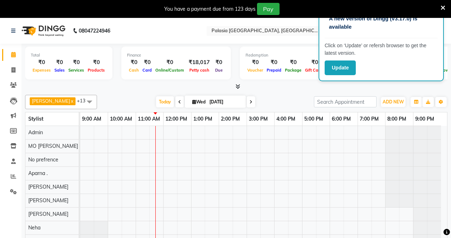
drag, startPoint x: 333, startPoint y: 72, endPoint x: 315, endPoint y: 87, distance: 23.3
click at [333, 72] on button "Update" at bounding box center [340, 67] width 31 height 15
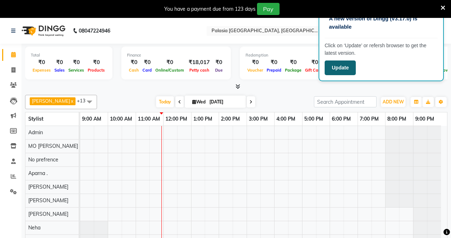
click at [342, 69] on button "Update" at bounding box center [340, 67] width 31 height 15
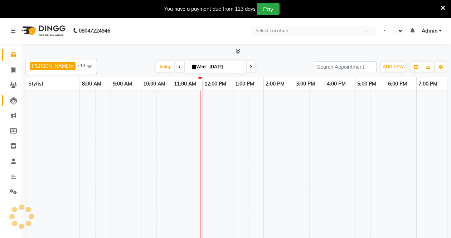
select select "en"
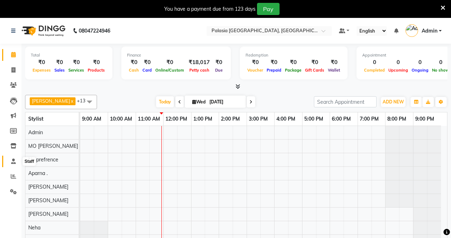
click at [14, 160] on icon at bounding box center [13, 161] width 5 height 5
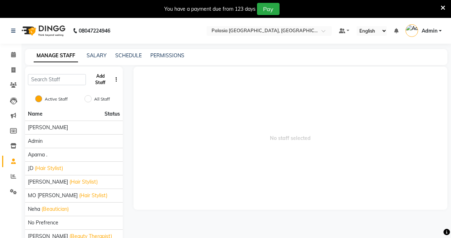
click at [102, 82] on button "Add Staff" at bounding box center [100, 79] width 23 height 19
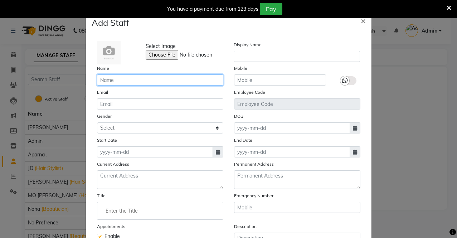
click at [148, 78] on input "text" at bounding box center [160, 79] width 126 height 11
type input "[PERSON_NAME]"
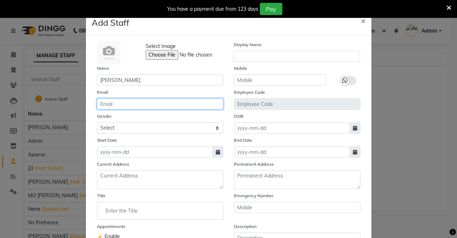
click at [147, 103] on input "email" at bounding box center [160, 103] width 126 height 11
type input "fs418101@gmaol.com"
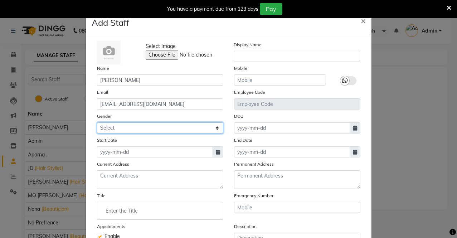
click at [155, 130] on select "Select [DEMOGRAPHIC_DATA] [DEMOGRAPHIC_DATA] Other Prefer Not To Say" at bounding box center [160, 127] width 126 height 11
select select "[DEMOGRAPHIC_DATA]"
click at [97, 122] on select "Select [DEMOGRAPHIC_DATA] [DEMOGRAPHIC_DATA] Other Prefer Not To Say" at bounding box center [160, 127] width 126 height 11
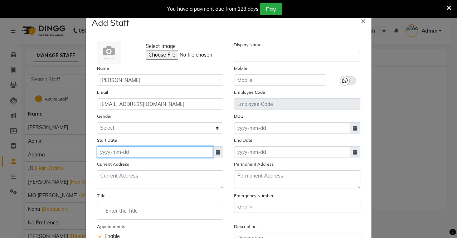
click at [140, 151] on input at bounding box center [155, 151] width 116 height 11
select select "9"
select select "2025"
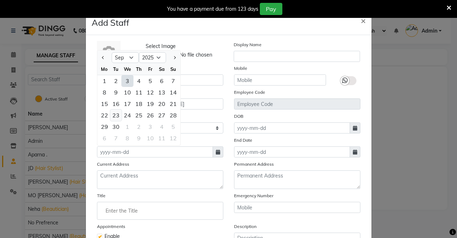
click at [116, 117] on div "23" at bounding box center [115, 114] width 11 height 11
type input "23-09-2025"
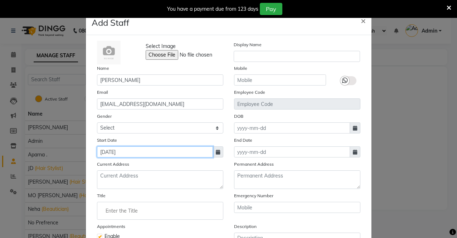
click at [110, 151] on input "23-09-2025" at bounding box center [155, 151] width 116 height 11
select select "9"
select select "2025"
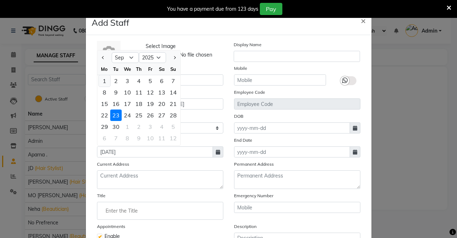
click at [103, 83] on div "1" at bounding box center [104, 80] width 11 height 11
type input "01-09-2025"
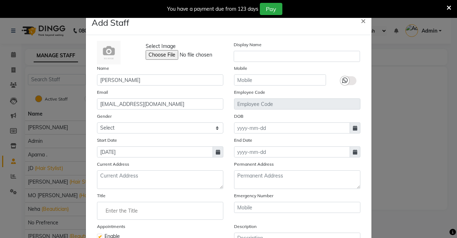
click at [216, 151] on icon at bounding box center [218, 152] width 4 height 5
select select "9"
select select "2025"
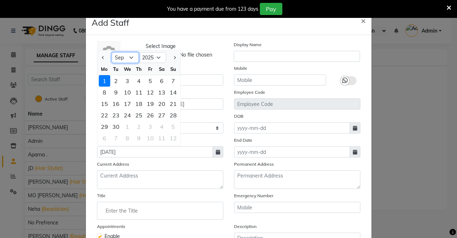
click at [127, 55] on select "Jan Feb Mar Apr May Jun Jul Aug Sep Oct Nov Dec" at bounding box center [125, 57] width 27 height 11
select select "1"
click at [112, 52] on select "Jan Feb Mar Apr May Jun Jul Aug Sep Oct Nov Dec" at bounding box center [125, 57] width 27 height 11
click at [149, 53] on select "2015 2016 2017 2018 2019 2020 2021 2022 2023 2024 2025 2026 2027 2028 2029 2030…" at bounding box center [152, 57] width 27 height 11
click at [160, 62] on select "2015 2016 2017 2018 2019 2020 2021 2022 2023 2024 2025 2026 2027 2028 2029 2030…" at bounding box center [152, 57] width 27 height 11
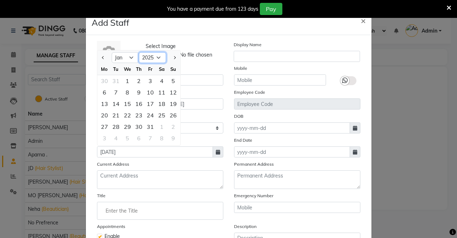
click at [155, 55] on select "2015 2016 2017 2018 2019 2020 2021 2022 2023 2024 2025 2026 2027 2028 2029 2030…" at bounding box center [152, 57] width 27 height 11
click at [361, 20] on span "×" at bounding box center [363, 20] width 5 height 11
select select
checkbox input "false"
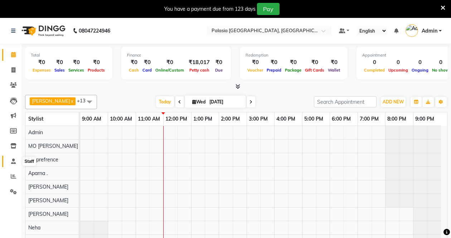
click at [13, 161] on icon at bounding box center [13, 161] width 5 height 5
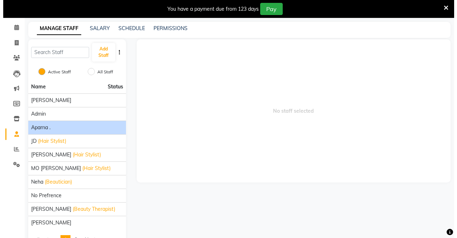
scroll to position [15, 0]
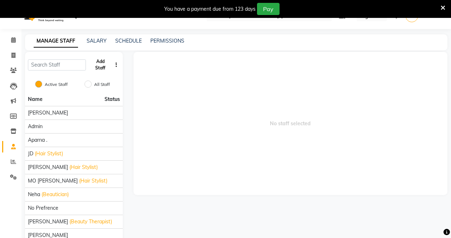
click at [97, 67] on button "Add Staff" at bounding box center [100, 64] width 23 height 19
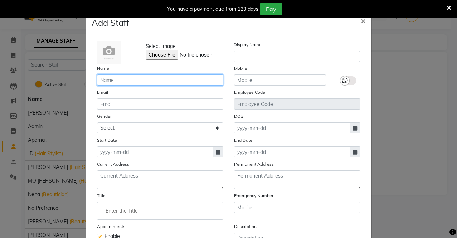
click at [113, 78] on input "text" at bounding box center [160, 79] width 126 height 11
type input "[PERSON_NAME]"
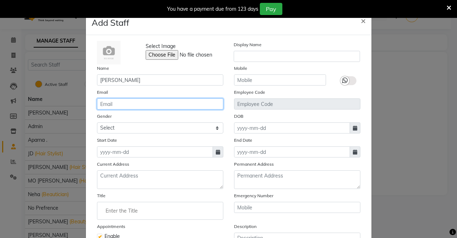
click at [126, 100] on input "email" at bounding box center [160, 103] width 126 height 11
type input "[EMAIL_ADDRESS][DOMAIN_NAME]"
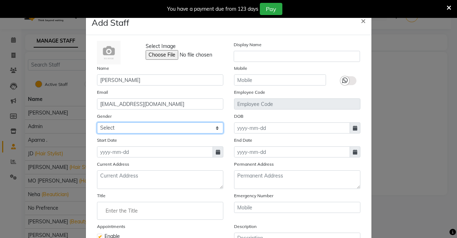
click at [214, 129] on select "Select [DEMOGRAPHIC_DATA] [DEMOGRAPHIC_DATA] Other Prefer Not To Say" at bounding box center [160, 127] width 126 height 11
select select "[DEMOGRAPHIC_DATA]"
click at [97, 122] on select "Select [DEMOGRAPHIC_DATA] [DEMOGRAPHIC_DATA] Other Prefer Not To Say" at bounding box center [160, 127] width 126 height 11
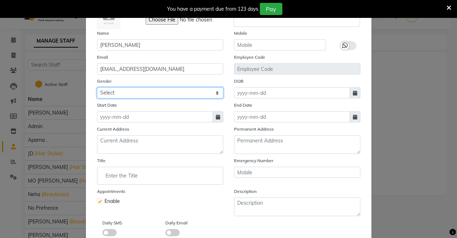
scroll to position [0, 0]
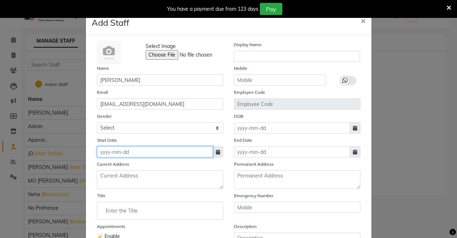
click at [155, 151] on input at bounding box center [155, 151] width 116 height 11
select select "9"
select select "2025"
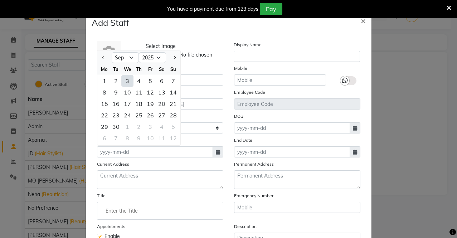
click at [124, 75] on div "3" at bounding box center [127, 80] width 11 height 11
type input "[DATE]"
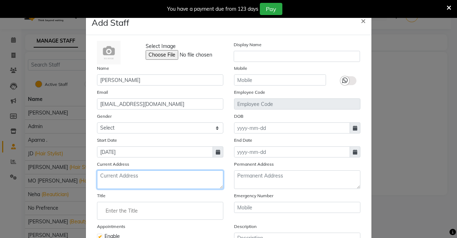
click at [125, 175] on textarea at bounding box center [160, 179] width 126 height 19
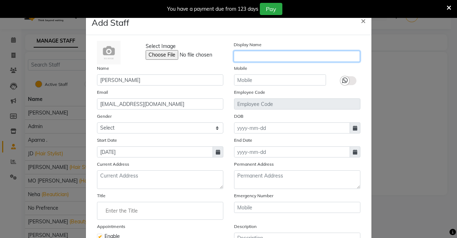
click at [249, 55] on input "text" at bounding box center [297, 56] width 126 height 11
type input "[PERSON_NAME]"
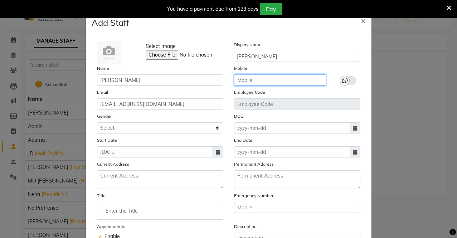
click at [251, 74] on input "text" at bounding box center [280, 79] width 92 height 11
type input "8385019335"
click at [276, 99] on input "text" at bounding box center [297, 103] width 126 height 11
click at [280, 107] on input "text" at bounding box center [297, 103] width 126 height 11
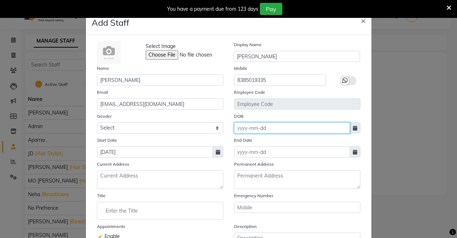
click at [284, 131] on input at bounding box center [292, 127] width 116 height 11
select select "9"
select select "2025"
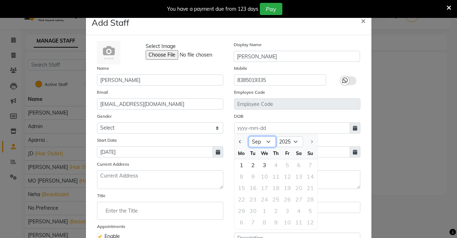
click at [259, 138] on select "Jan Feb Mar Apr May Jun [DATE] Aug Sep" at bounding box center [262, 141] width 27 height 11
select select "1"
click at [249, 136] on select "Jan Feb Mar Apr May Jun [DATE] Aug Sep" at bounding box center [262, 141] width 27 height 11
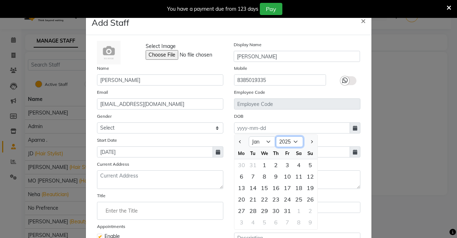
click at [286, 140] on select "1920 1921 1922 1923 1924 1925 1926 1927 1928 1929 1930 1931 1932 1933 1934 1935…" at bounding box center [289, 141] width 27 height 11
select select "2006"
click at [276, 136] on select "1920 1921 1922 1923 1924 1925 1926 1927 1928 1929 1930 1931 1932 1933 1934 1935…" at bounding box center [289, 141] width 27 height 11
click at [240, 210] on div "23" at bounding box center [241, 210] width 11 height 11
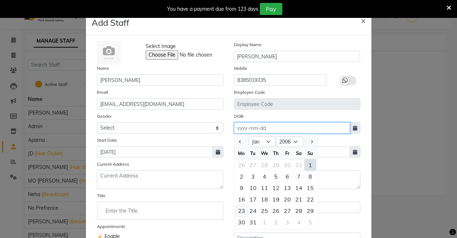
type input "[DATE]"
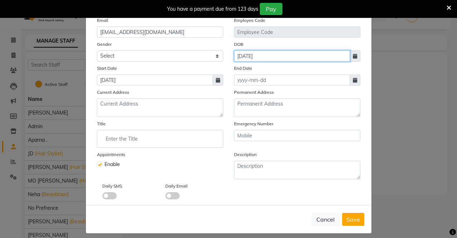
scroll to position [78, 0]
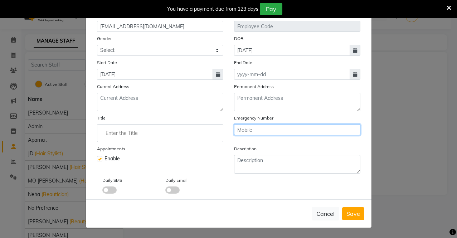
click at [275, 130] on input "text" at bounding box center [297, 129] width 126 height 11
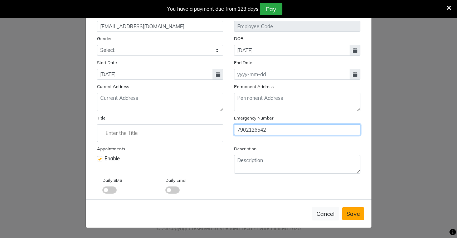
type input "7902126542"
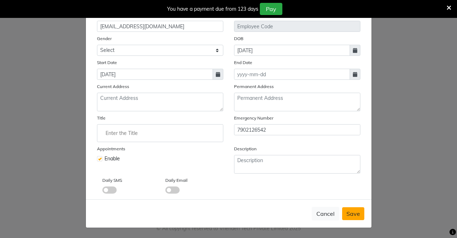
click at [351, 213] on span "Save" at bounding box center [353, 213] width 14 height 7
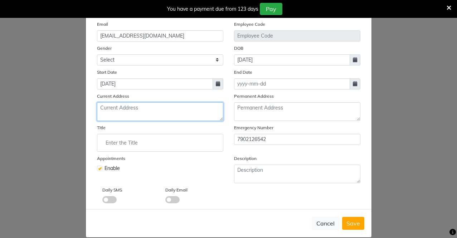
click at [160, 119] on textarea at bounding box center [160, 111] width 126 height 19
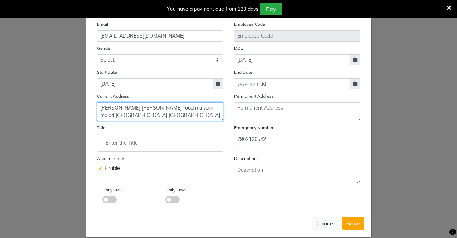
type textarea "[PERSON_NAME] [PERSON_NAME] road malvani malad [GEOGRAPHIC_DATA] [GEOGRAPHIC_DA…"
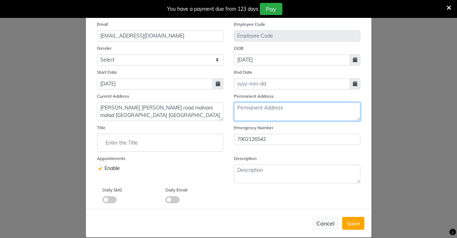
click at [272, 113] on textarea at bounding box center [297, 111] width 126 height 19
click at [274, 108] on textarea "[PERSON_NAME] kiratour" at bounding box center [297, 111] width 126 height 19
click at [274, 106] on textarea "[PERSON_NAME] kiratour" at bounding box center [297, 111] width 126 height 19
click at [325, 108] on textarea "[PERSON_NAME] basi kiratour" at bounding box center [297, 111] width 126 height 19
type textarea "[PERSON_NAME] basi kiratour bijnor"
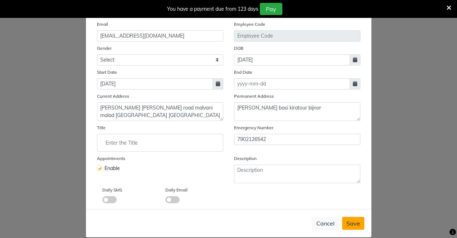
click at [351, 223] on span "Save" at bounding box center [353, 223] width 14 height 7
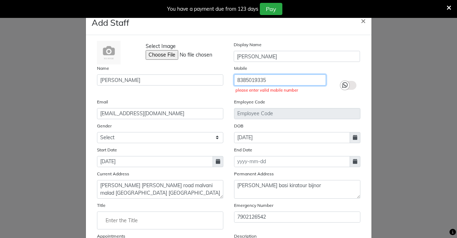
click at [280, 82] on input "8385019335" at bounding box center [280, 79] width 92 height 11
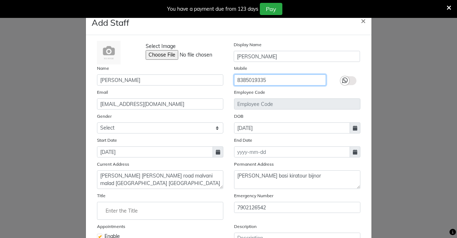
click at [234, 81] on input "8385019335" at bounding box center [280, 79] width 92 height 11
click at [272, 80] on input "8385019335" at bounding box center [280, 79] width 92 height 11
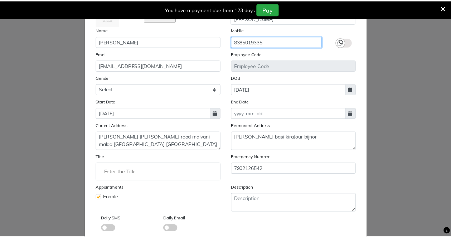
scroll to position [78, 0]
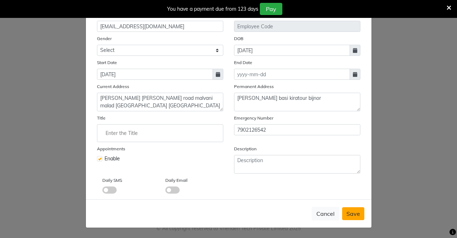
type input "8385019335"
click at [347, 212] on span "Save" at bounding box center [353, 213] width 14 height 7
select select
checkbox input "false"
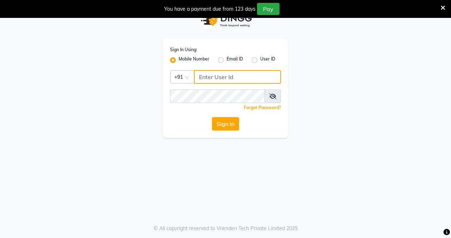
click at [229, 74] on input "Username" at bounding box center [237, 77] width 87 height 14
type input "8169518462"
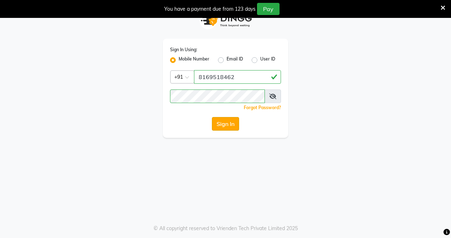
click at [227, 129] on button "Sign In" at bounding box center [225, 124] width 27 height 14
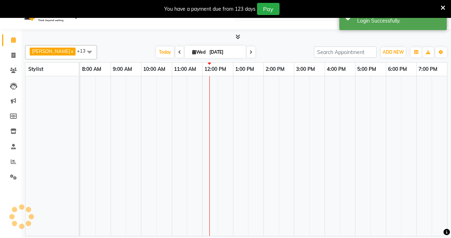
select select "en"
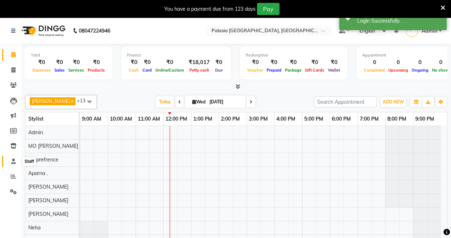
click at [13, 164] on span at bounding box center [13, 161] width 13 height 8
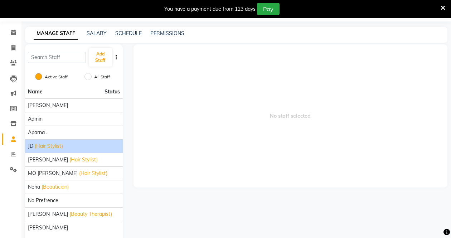
scroll to position [50, 0]
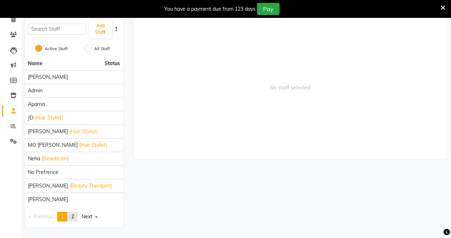
click at [74, 216] on span "2" at bounding box center [72, 216] width 3 height 6
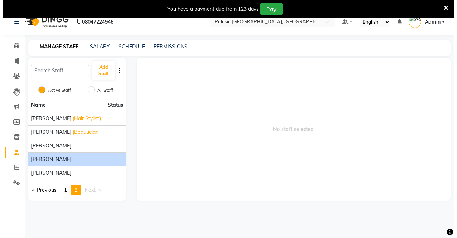
scroll to position [0, 0]
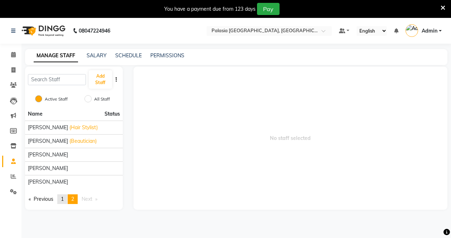
click at [61, 200] on link "page 1" at bounding box center [62, 199] width 10 height 10
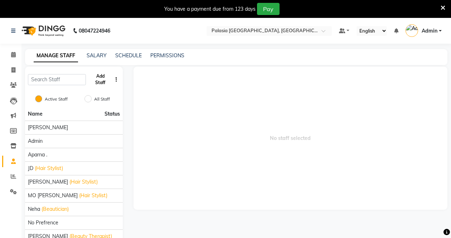
click at [105, 78] on button "Add Staff" at bounding box center [100, 79] width 23 height 19
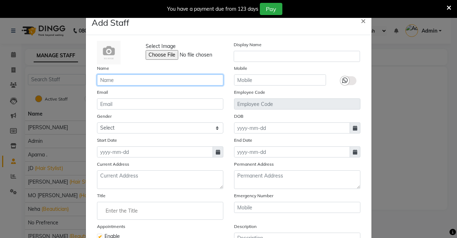
click at [110, 83] on input "text" at bounding box center [160, 79] width 126 height 11
click at [102, 80] on input "fahan" at bounding box center [160, 79] width 126 height 11
click at [127, 78] on input "farhan" at bounding box center [160, 79] width 126 height 11
click at [127, 78] on input "[PERSON_NAME]" at bounding box center [160, 79] width 126 height 11
type input "[PERSON_NAME]"
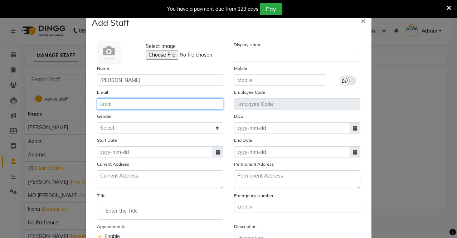
click at [135, 103] on input "email" at bounding box center [160, 103] width 126 height 11
type input "[EMAIL_ADDRESS][DOMAIN_NAME]"
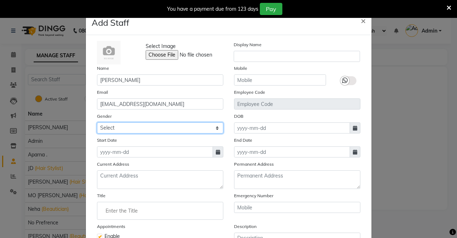
click at [193, 126] on select "Select [DEMOGRAPHIC_DATA] [DEMOGRAPHIC_DATA] Other Prefer Not To Say" at bounding box center [160, 127] width 126 height 11
select select "[DEMOGRAPHIC_DATA]"
click at [97, 122] on select "Select [DEMOGRAPHIC_DATA] [DEMOGRAPHIC_DATA] Other Prefer Not To Say" at bounding box center [160, 127] width 126 height 11
click at [213, 155] on span at bounding box center [218, 151] width 11 height 11
select select "9"
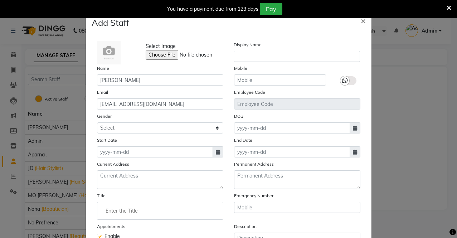
select select "2025"
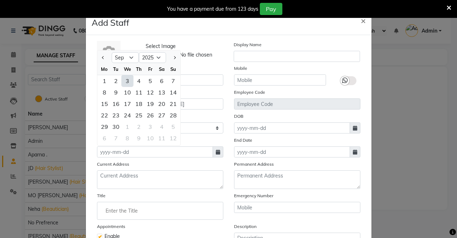
click at [123, 83] on div "3" at bounding box center [127, 80] width 11 height 11
type input "[DATE]"
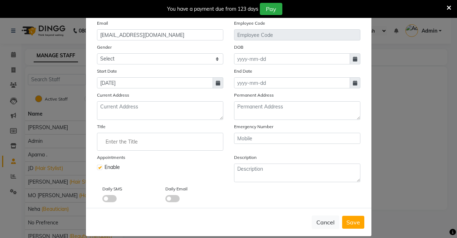
scroll to position [72, 0]
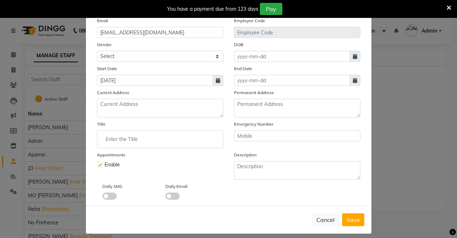
click at [178, 138] on input "Enter the Title" at bounding box center [160, 139] width 120 height 14
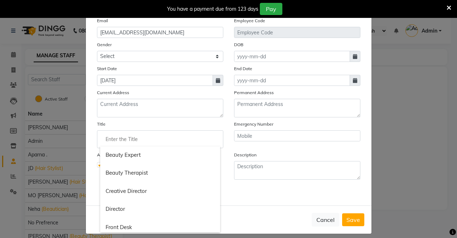
scroll to position [250, 0]
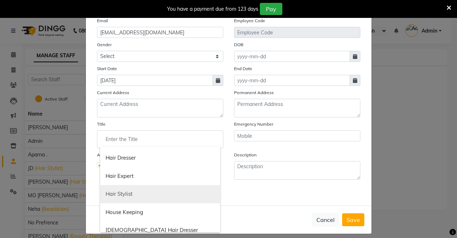
click at [172, 198] on link "Hair Stylist" at bounding box center [160, 194] width 120 height 18
type input "Hair Stylist"
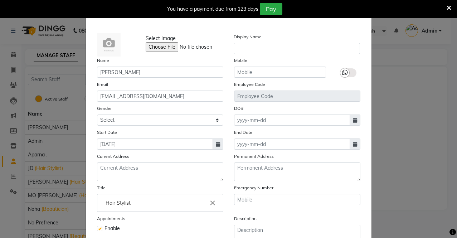
scroll to position [0, 0]
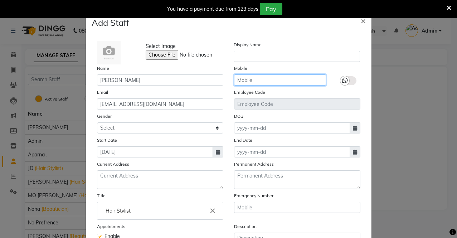
click at [252, 82] on input "text" at bounding box center [280, 79] width 92 height 11
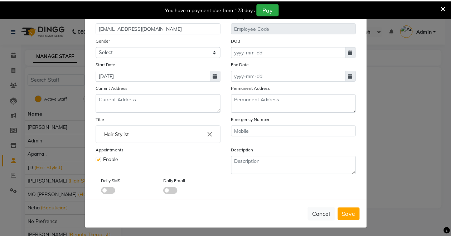
scroll to position [78, 0]
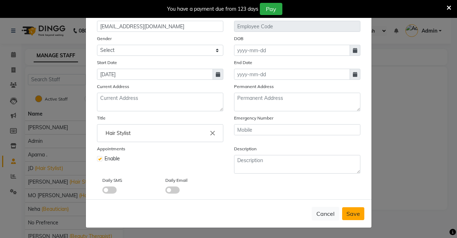
type input "8385019335"
click at [350, 214] on span "Save" at bounding box center [353, 213] width 14 height 7
select select
checkbox input "false"
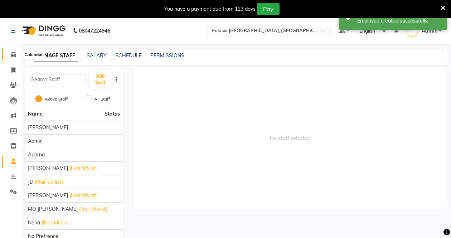
click at [14, 53] on icon at bounding box center [13, 54] width 5 height 5
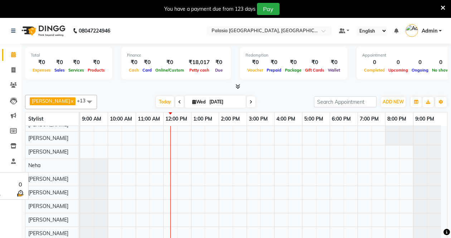
scroll to position [68, 0]
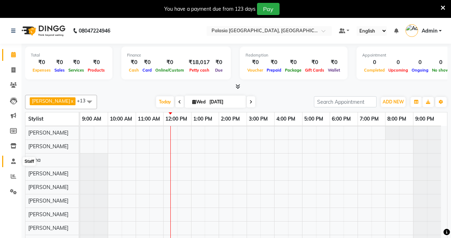
click at [14, 162] on icon at bounding box center [13, 161] width 5 height 5
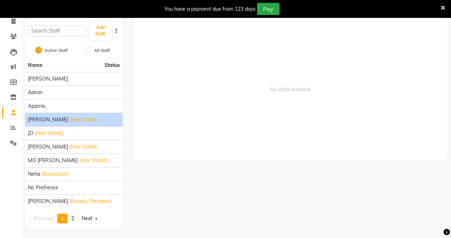
scroll to position [50, 0]
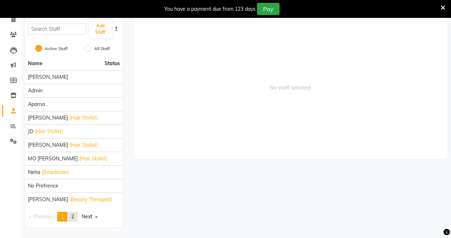
click at [73, 219] on span "2" at bounding box center [72, 216] width 3 height 6
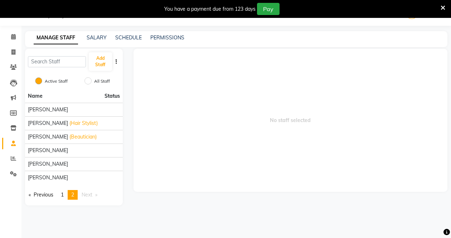
scroll to position [18, 0]
click at [64, 194] on span "1" at bounding box center [62, 194] width 3 height 6
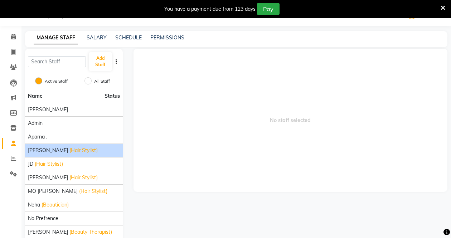
click at [72, 152] on span "(Hair Stylist)" at bounding box center [83, 151] width 28 height 8
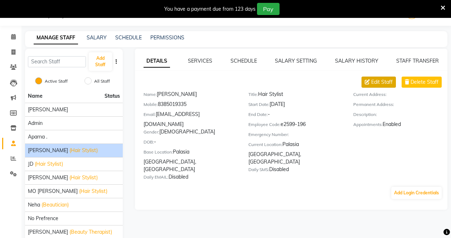
click at [378, 80] on span "Edit Staff" at bounding box center [381, 82] width 21 height 8
select select "[DEMOGRAPHIC_DATA]"
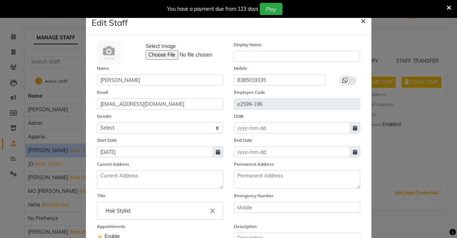
click at [361, 20] on span "×" at bounding box center [363, 20] width 5 height 11
select select
checkbox input "false"
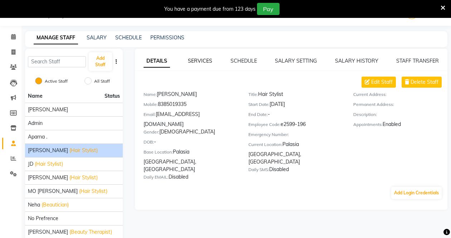
click at [197, 58] on link "SERVICES" at bounding box center [200, 61] width 24 height 6
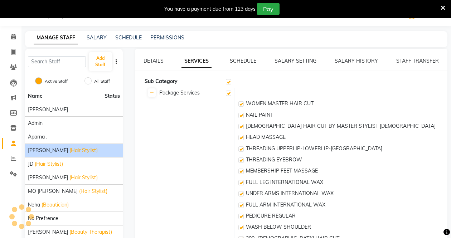
checkbox input "true"
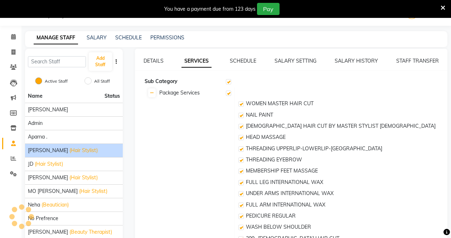
checkbox input "true"
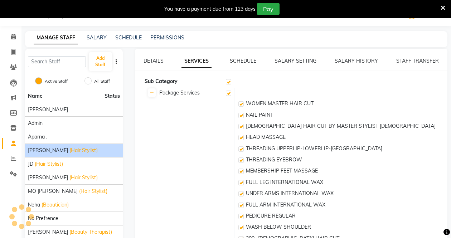
checkbox input "true"
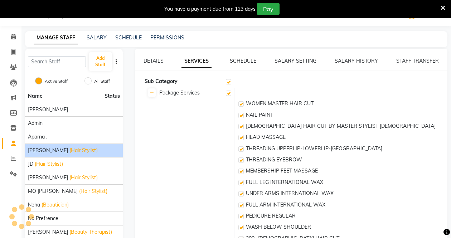
checkbox input "true"
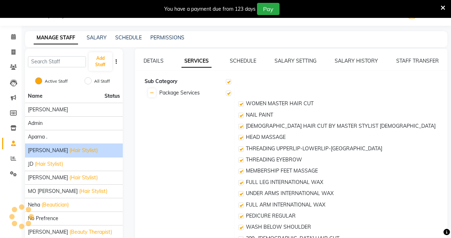
checkbox input "true"
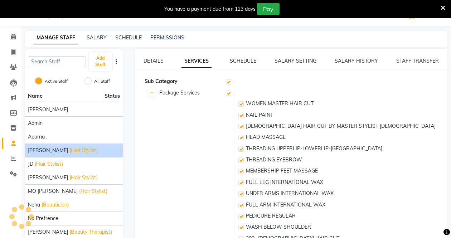
checkbox input "true"
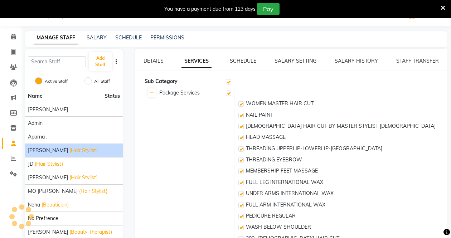
checkbox input "true"
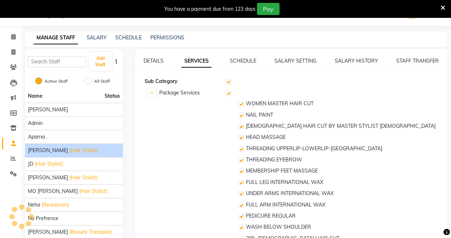
checkbox input "true"
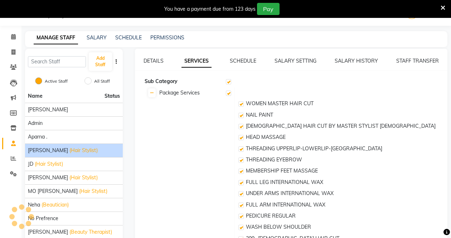
checkbox input "true"
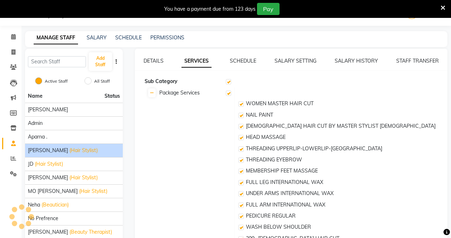
checkbox input "true"
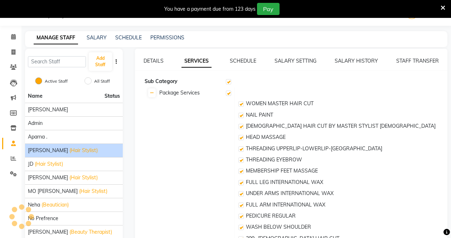
checkbox input "true"
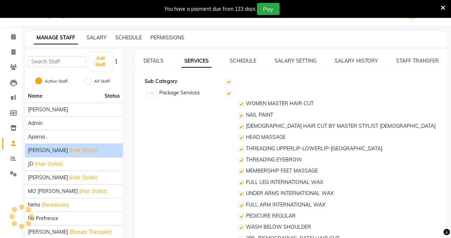
checkbox input "true"
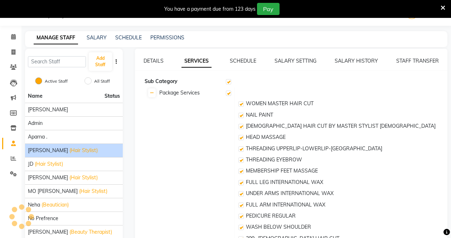
checkbox input "true"
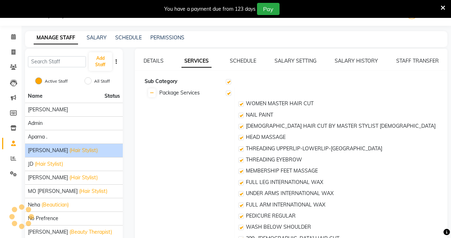
checkbox input "true"
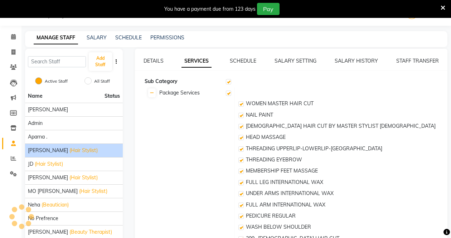
checkbox input "true"
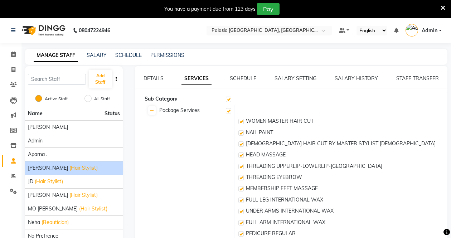
scroll to position [0, 0]
click at [248, 78] on link "SCHEDULE" at bounding box center [243, 78] width 26 height 6
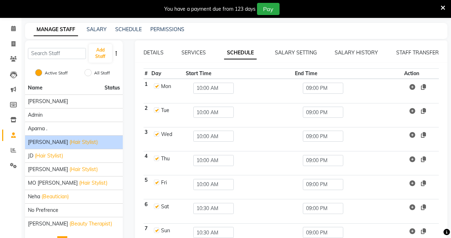
scroll to position [66, 0]
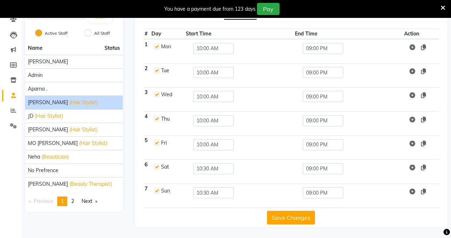
click at [295, 220] on button "Save Changes" at bounding box center [291, 218] width 48 height 14
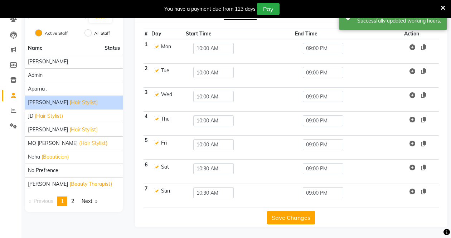
scroll to position [0, 0]
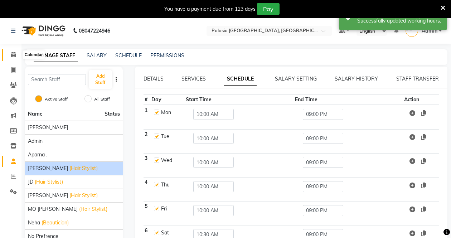
click at [14, 55] on icon at bounding box center [13, 54] width 5 height 5
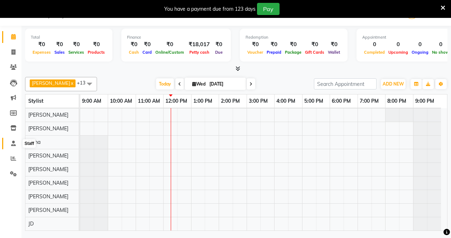
click at [14, 142] on icon at bounding box center [13, 143] width 5 height 5
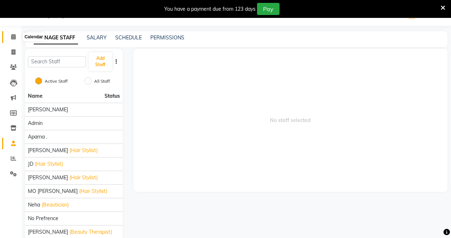
click at [12, 39] on icon at bounding box center [13, 36] width 5 height 5
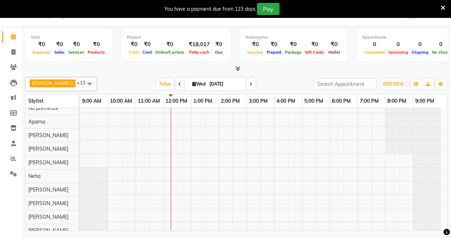
scroll to position [36, 0]
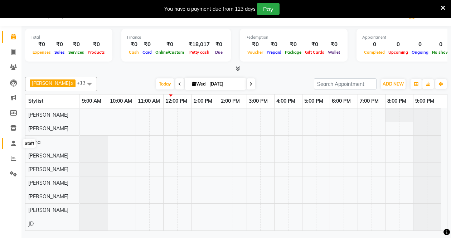
click at [11, 145] on icon at bounding box center [13, 143] width 5 height 5
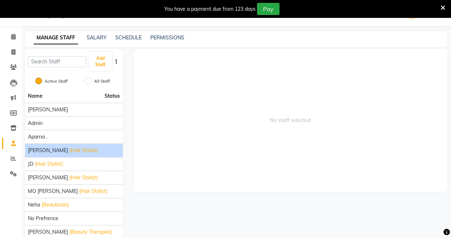
click at [77, 155] on li "[PERSON_NAME] (Hair Stylist)" at bounding box center [74, 150] width 98 height 14
click at [71, 152] on span "(Hair Stylist)" at bounding box center [83, 151] width 28 height 8
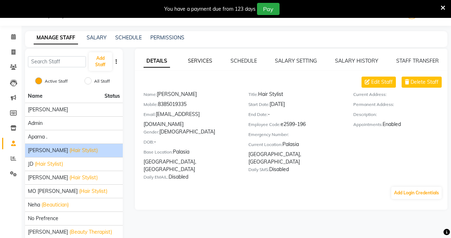
click at [206, 62] on link "SERVICES" at bounding box center [200, 61] width 24 height 6
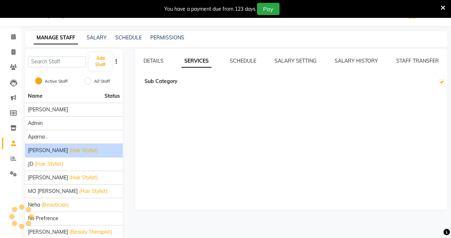
checkbox input "true"
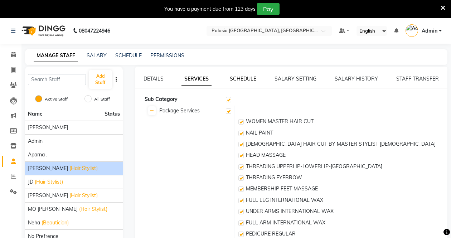
click at [245, 82] on link "SCHEDULE" at bounding box center [243, 78] width 26 height 6
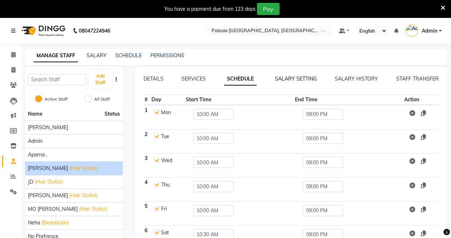
click at [293, 81] on link "SALARY SETTING" at bounding box center [296, 78] width 42 height 6
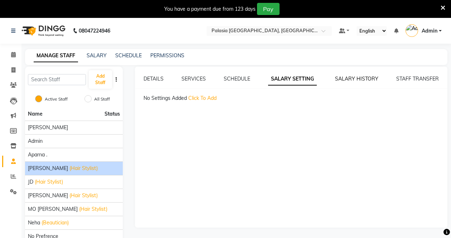
click at [344, 76] on link "SALARY HISTORY" at bounding box center [356, 78] width 43 height 6
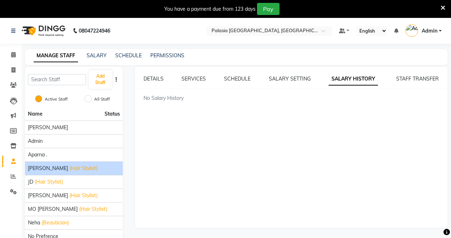
click at [404, 75] on div "DETAILS SERVICES SCHEDULE SALARY SETTING SALARY HISTORY STAFF TRANSFER No Salar…" at bounding box center [291, 147] width 313 height 161
click at [406, 79] on link "STAFF TRANSFER" at bounding box center [417, 78] width 43 height 6
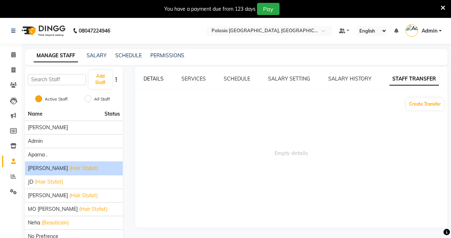
click at [152, 75] on link "DETAILS" at bounding box center [153, 78] width 20 height 6
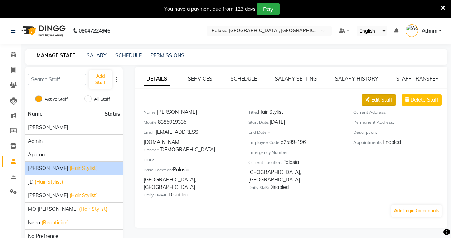
click at [375, 104] on button "Edit Staff" at bounding box center [378, 99] width 34 height 11
select select "[DEMOGRAPHIC_DATA]"
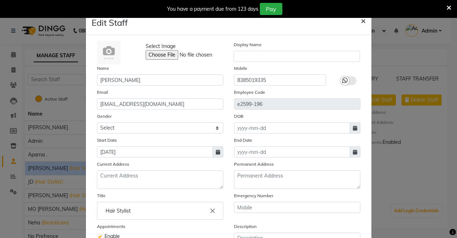
click at [361, 21] on span "×" at bounding box center [363, 20] width 5 height 11
select select
checkbox input "false"
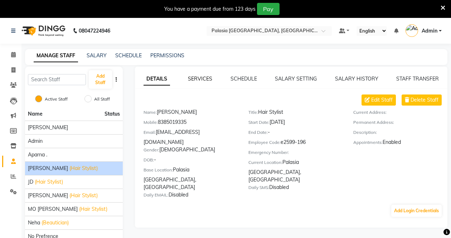
click at [198, 75] on link "SERVICES" at bounding box center [200, 78] width 24 height 6
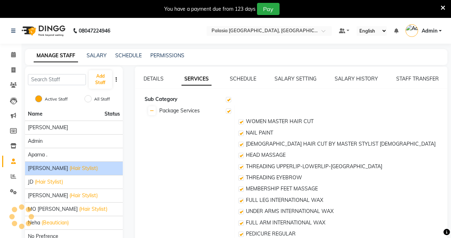
checkbox input "true"
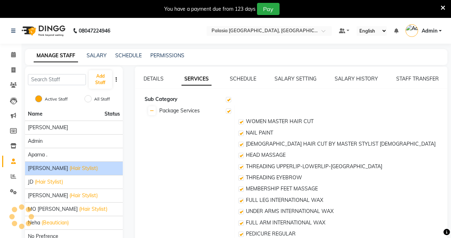
checkbox input "true"
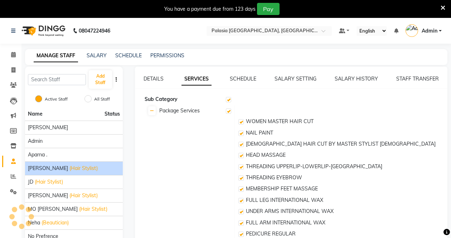
checkbox input "true"
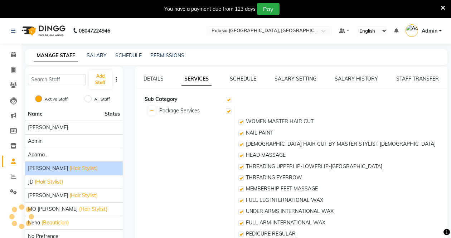
checkbox input "true"
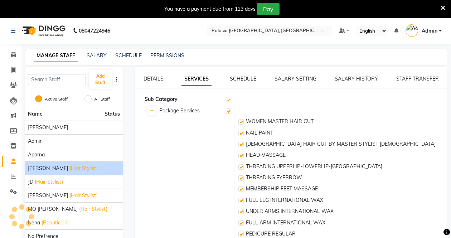
checkbox input "true"
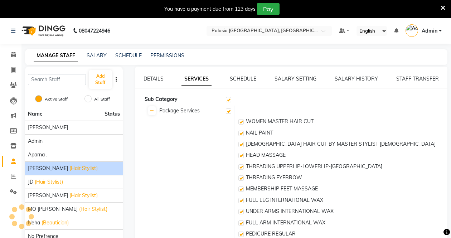
checkbox input "true"
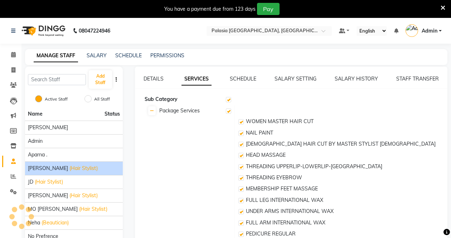
checkbox input "true"
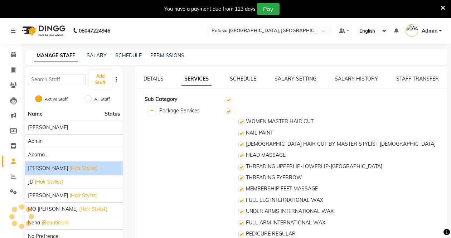
checkbox input "true"
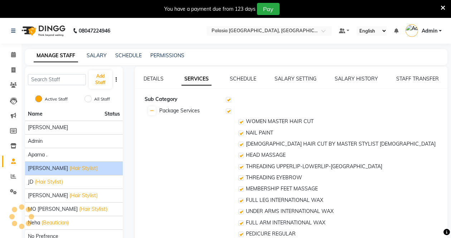
checkbox input "true"
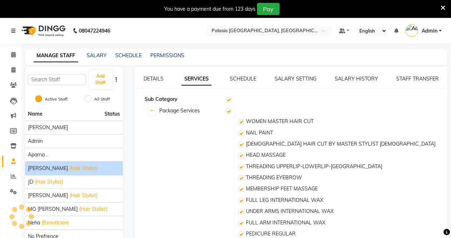
checkbox input "true"
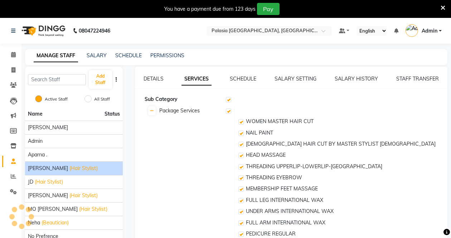
checkbox input "true"
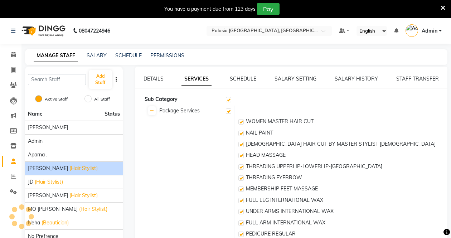
checkbox input "true"
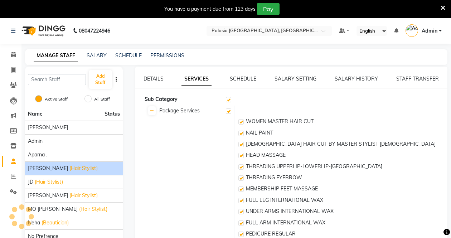
checkbox input "true"
click at [240, 81] on link "SCHEDULE" at bounding box center [243, 78] width 26 height 6
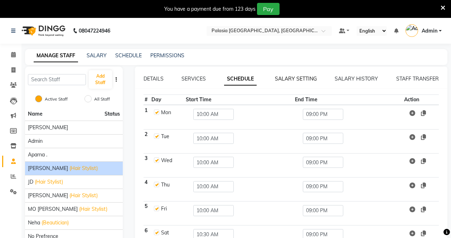
click at [284, 76] on link "SALARY SETTING" at bounding box center [296, 78] width 42 height 6
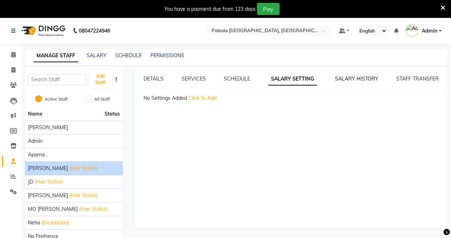
click at [360, 77] on link "SALARY HISTORY" at bounding box center [356, 78] width 43 height 6
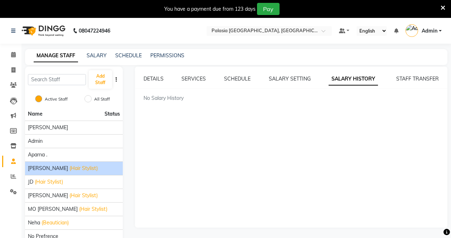
click at [426, 75] on div "STAFF TRANSFER" at bounding box center [417, 79] width 43 height 8
click at [411, 79] on link "STAFF TRANSFER" at bounding box center [417, 78] width 43 height 6
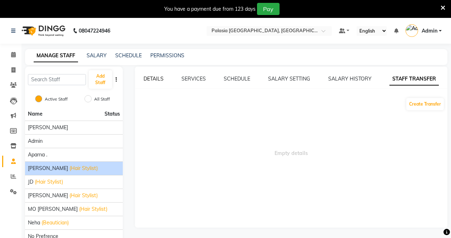
click at [162, 79] on link "DETAILS" at bounding box center [153, 78] width 20 height 6
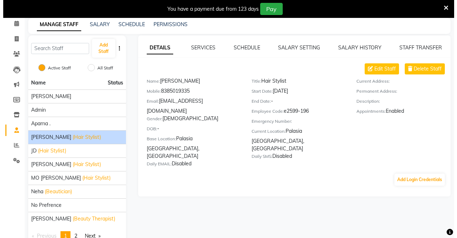
scroll to position [15, 0]
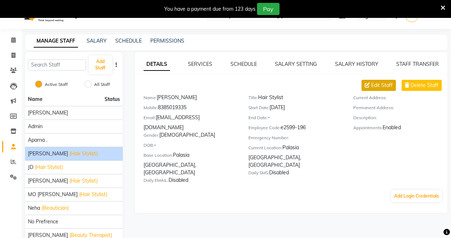
click at [382, 88] on span "Edit Staff" at bounding box center [381, 86] width 21 height 8
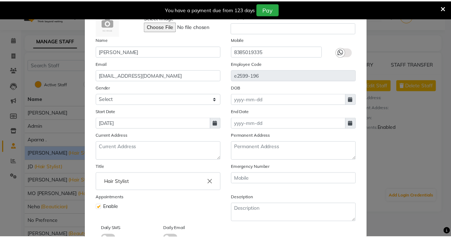
scroll to position [78, 0]
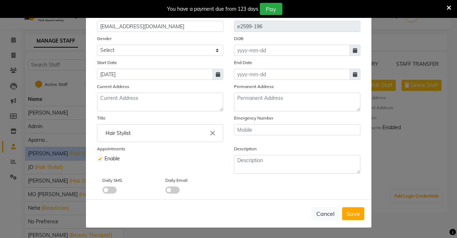
click at [98, 162] on div at bounding box center [99, 159] width 5 height 8
click at [97, 159] on label at bounding box center [99, 158] width 5 height 5
click at [97, 159] on input "checkbox" at bounding box center [99, 158] width 5 height 5
click at [97, 159] on label at bounding box center [99, 158] width 5 height 5
click at [97, 159] on input "checkbox" at bounding box center [99, 158] width 5 height 5
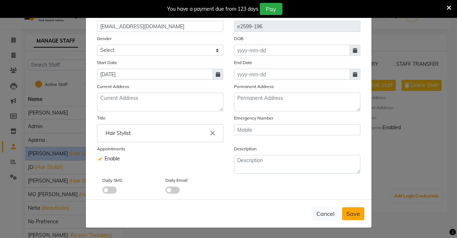
click at [346, 209] on button "Save" at bounding box center [353, 213] width 22 height 13
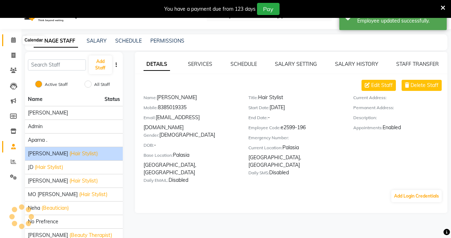
click at [14, 40] on icon at bounding box center [13, 39] width 5 height 5
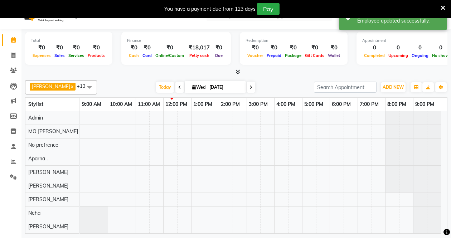
click at [88, 90] on span at bounding box center [89, 87] width 14 height 14
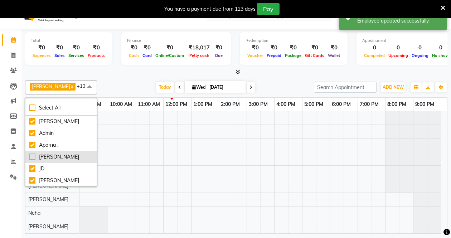
click at [34, 158] on div "[PERSON_NAME]" at bounding box center [61, 157] width 64 height 8
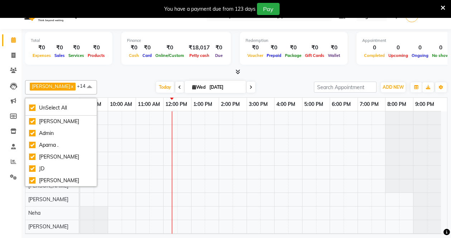
click at [127, 80] on div "[PERSON_NAME] x Admin x Aparna . x JD x Kaif Salmani x MO [PERSON_NAME] x Neha …" at bounding box center [236, 155] width 422 height 157
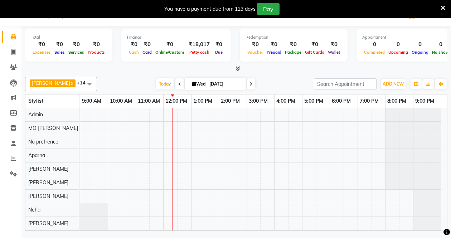
drag, startPoint x: 198, startPoint y: 131, endPoint x: 151, endPoint y: 156, distance: 53.5
click at [237, 118] on div at bounding box center [263, 210] width 367 height 204
